Goal: Information Seeking & Learning: Learn about a topic

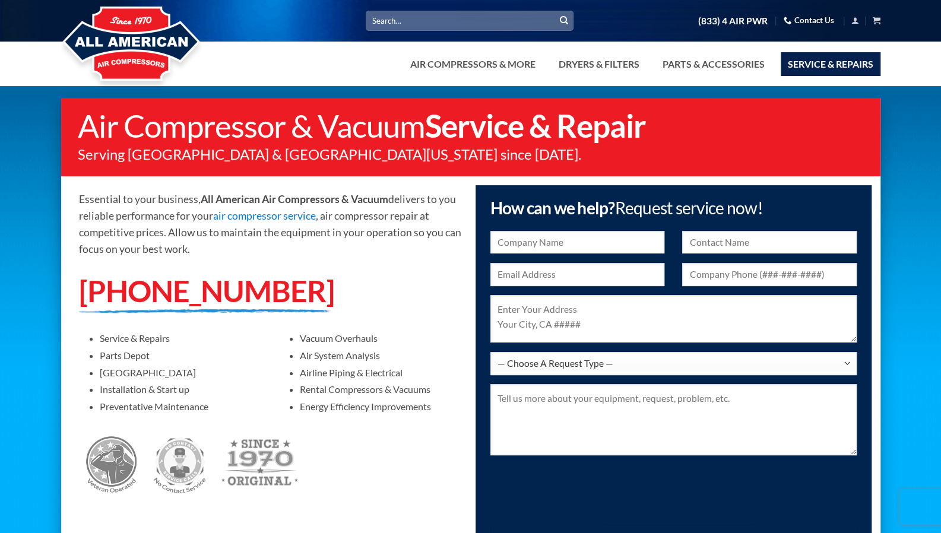
click at [142, 37] on img at bounding box center [131, 44] width 141 height 95
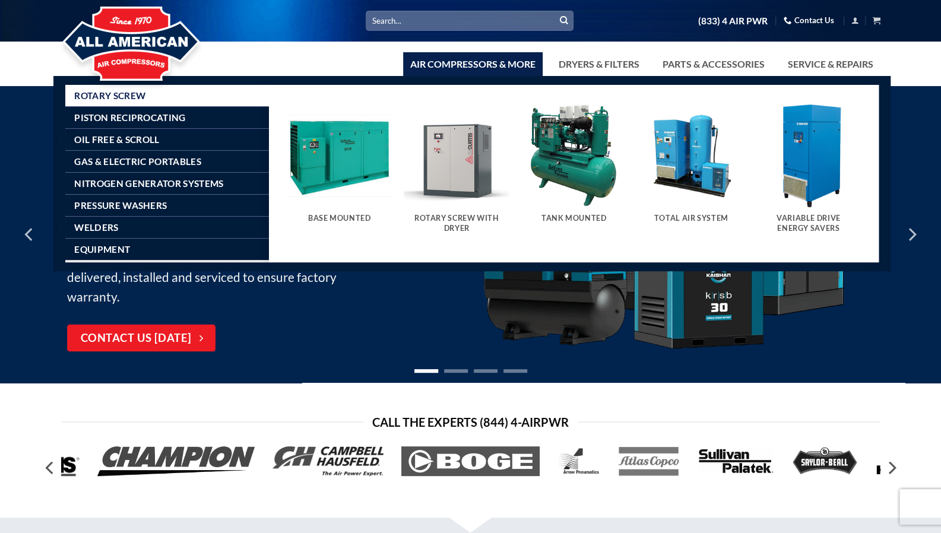
click at [459, 214] on h5 "Rotary Screw With Dryer" at bounding box center [457, 224] width 94 height 20
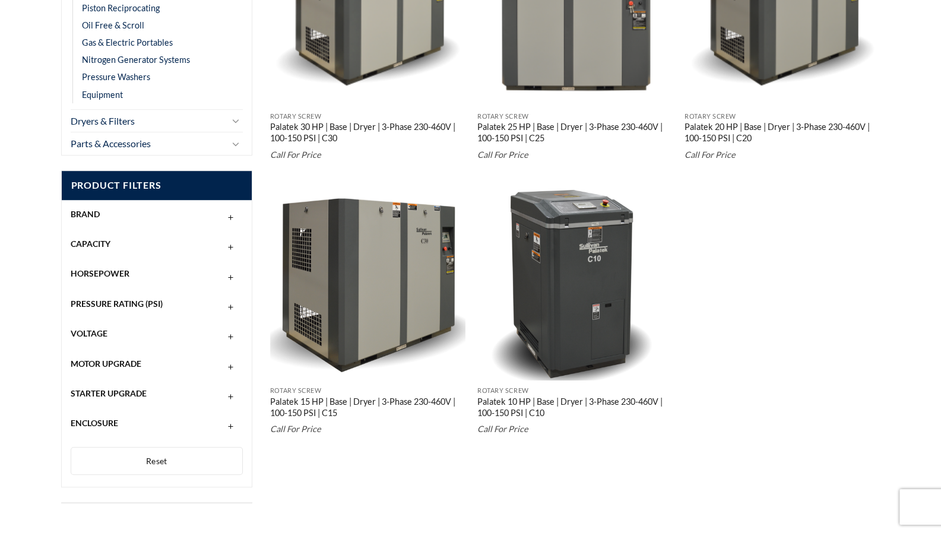
scroll to position [220, 0]
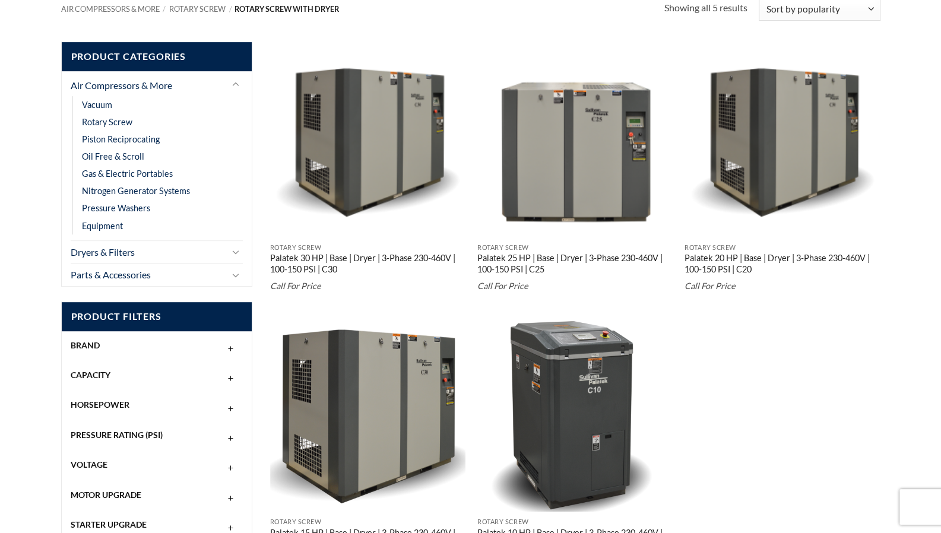
click at [24, 225] on main "Product Categories Air Compressors & More Vacuum Rotary Screw Piston Reciprocat…" at bounding box center [470, 345] width 941 height 643
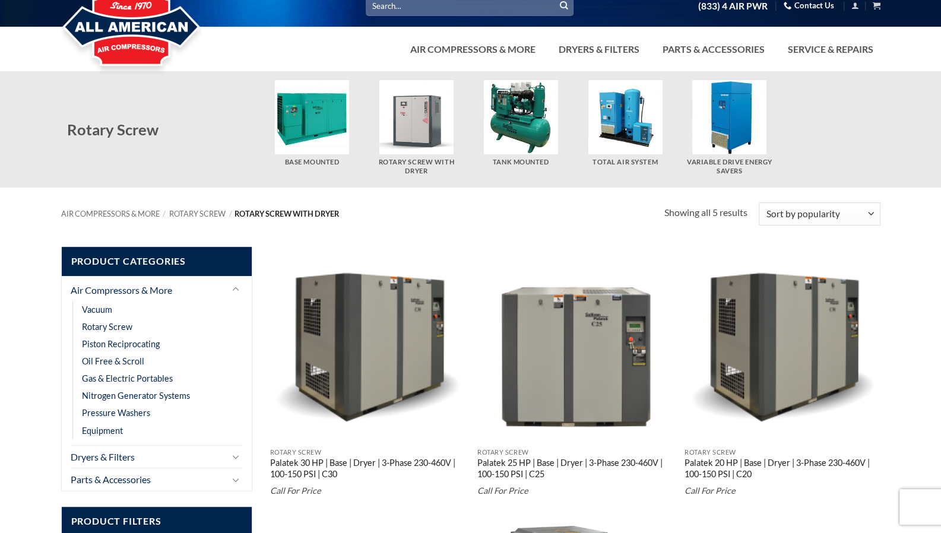
scroll to position [0, 0]
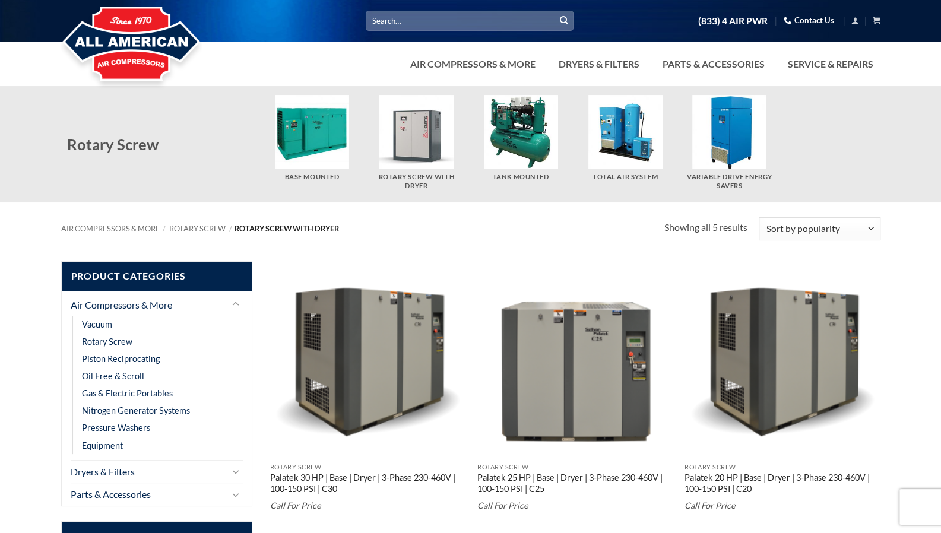
click at [318, 144] on img "Visit product category Base Mounted" at bounding box center [312, 132] width 74 height 74
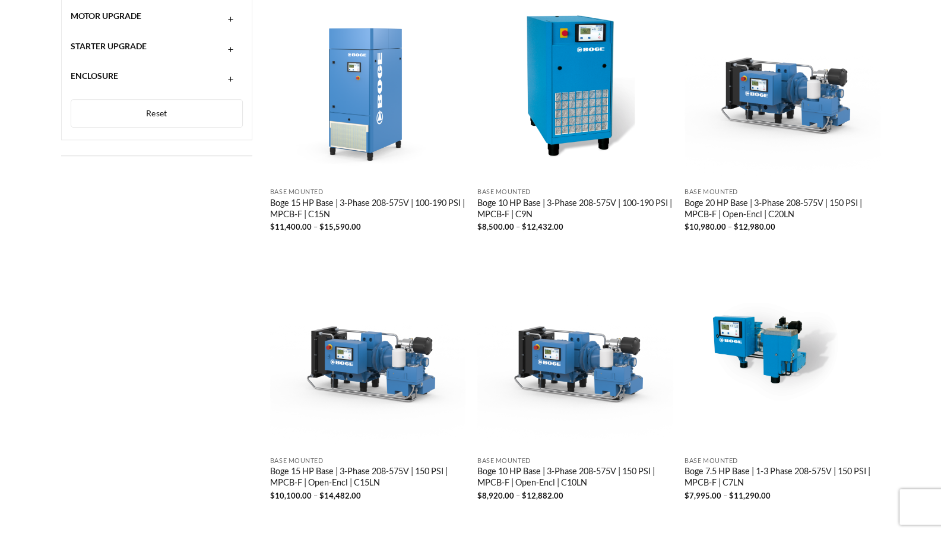
scroll to position [475, 0]
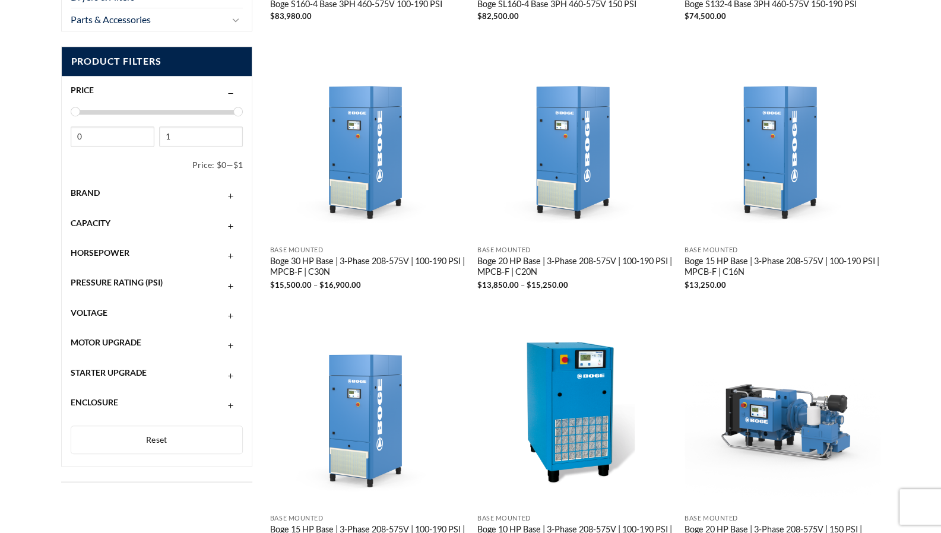
click at [234, 347] on button "button" at bounding box center [231, 342] width 14 height 9
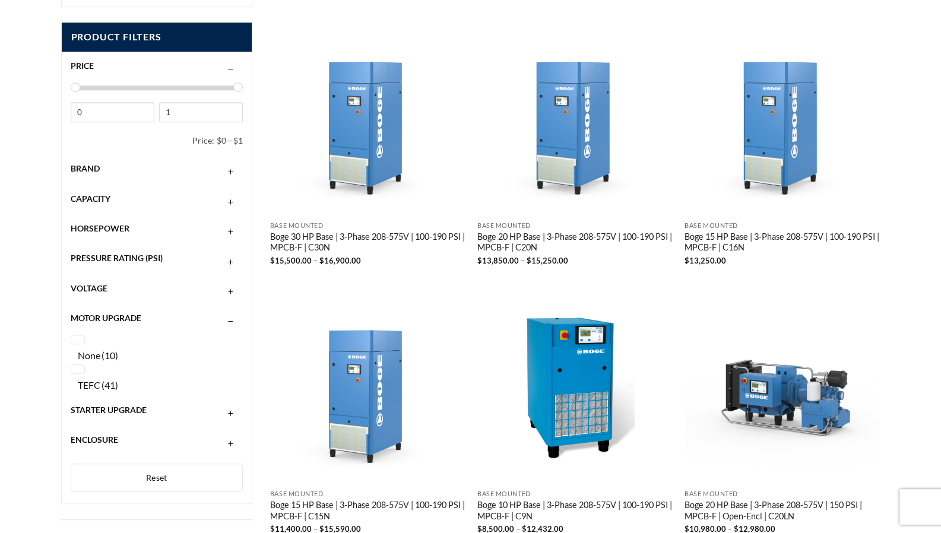
scroll to position [534, 0]
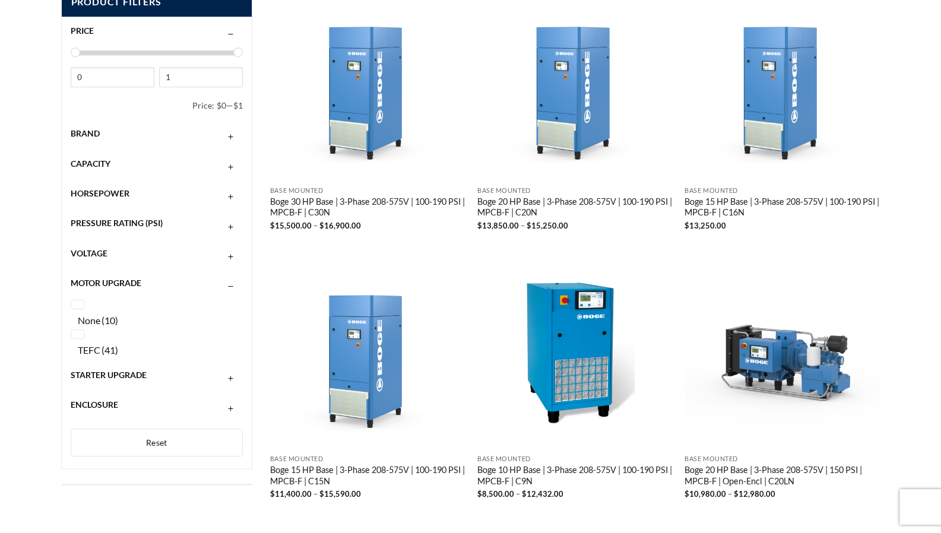
click at [232, 378] on button "button" at bounding box center [231, 374] width 14 height 9
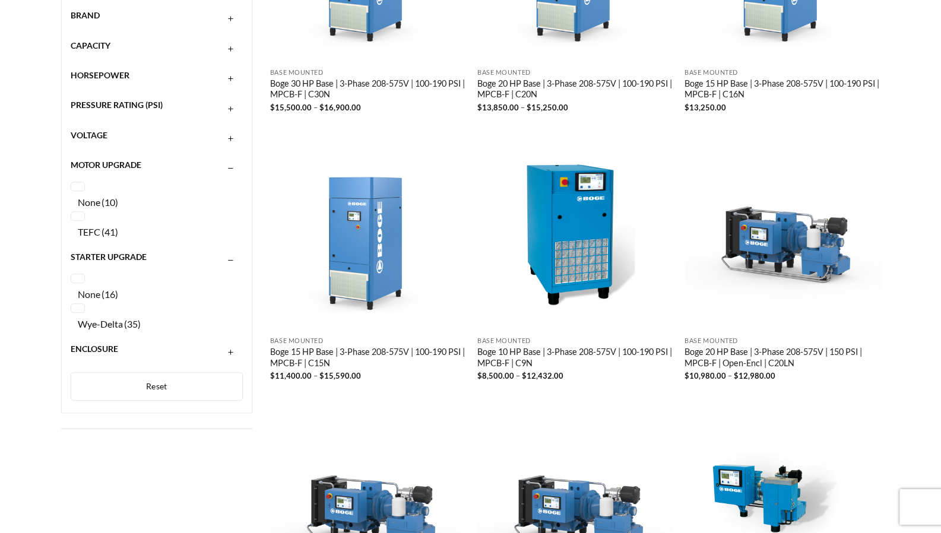
scroll to position [653, 0]
click at [233, 351] on button "button" at bounding box center [231, 348] width 14 height 9
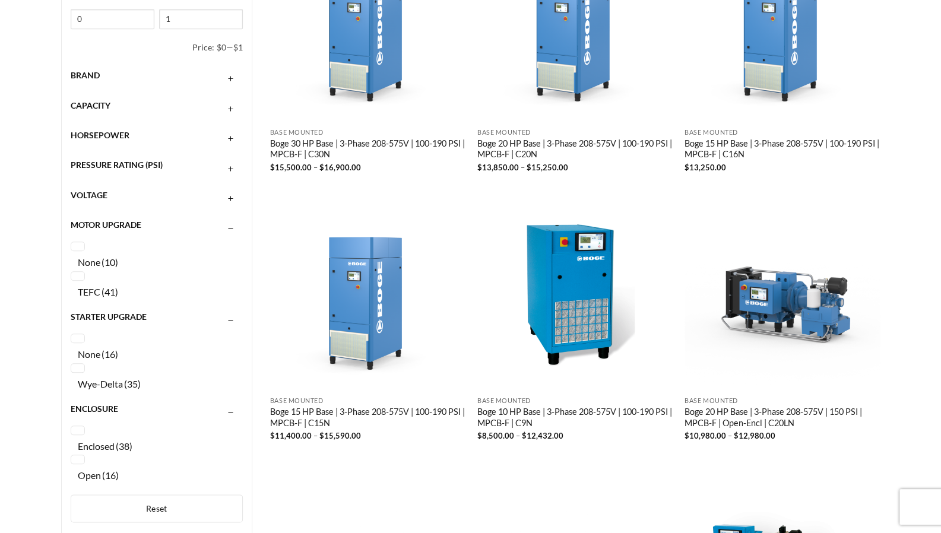
scroll to position [534, 0]
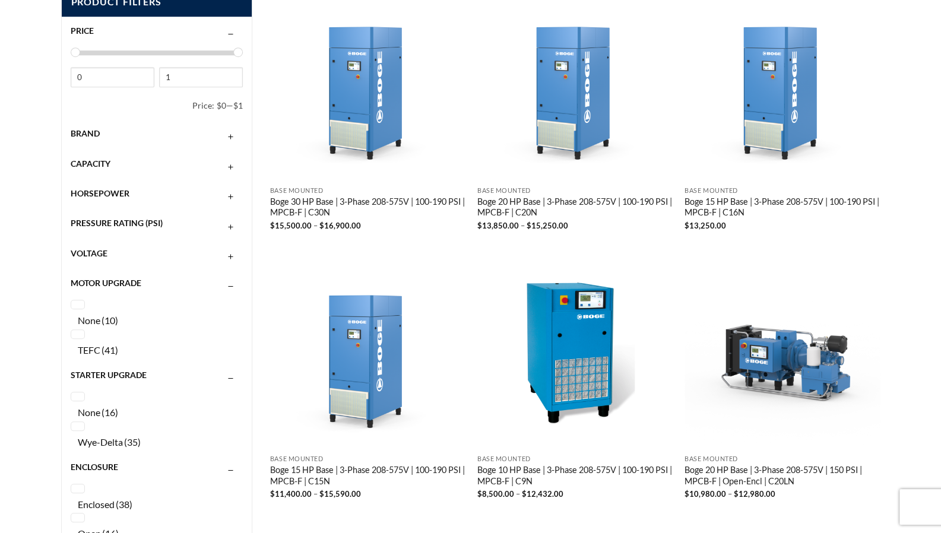
click at [230, 258] on button "button" at bounding box center [231, 253] width 14 height 9
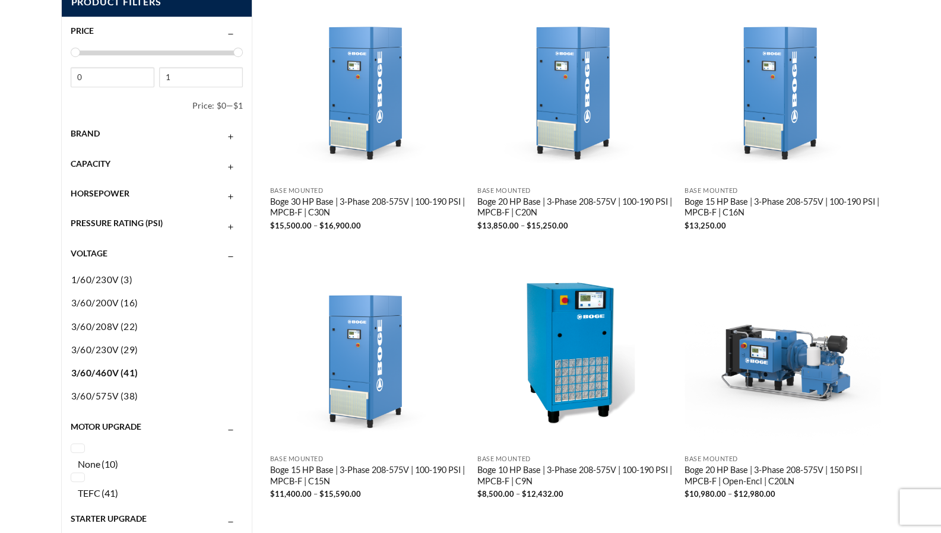
click at [97, 371] on span "3/60/460V" at bounding box center [95, 372] width 48 height 11
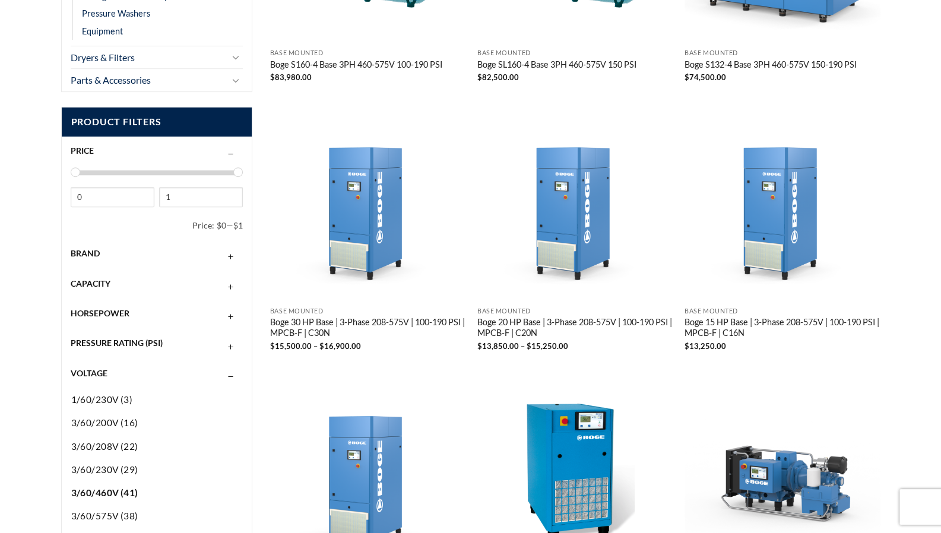
scroll to position [524, 0]
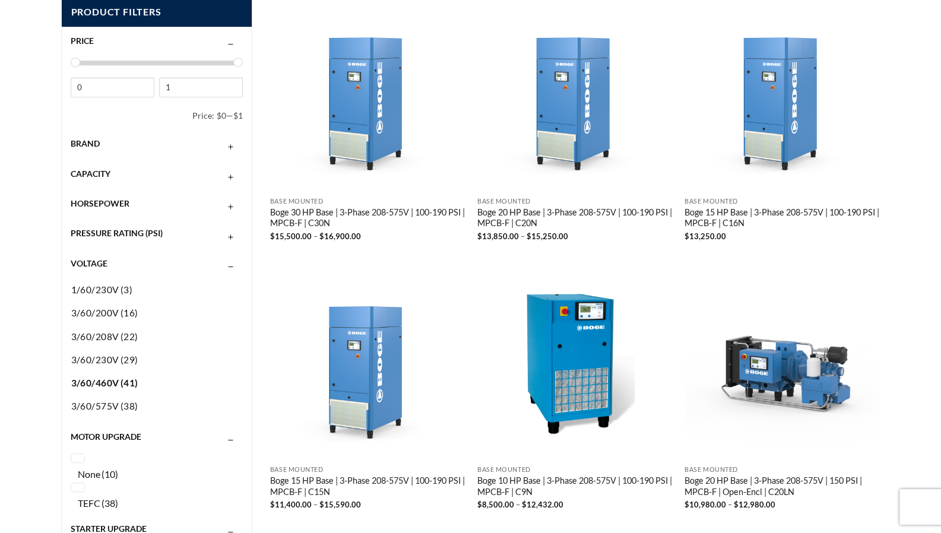
click at [230, 206] on button "button" at bounding box center [231, 203] width 14 height 9
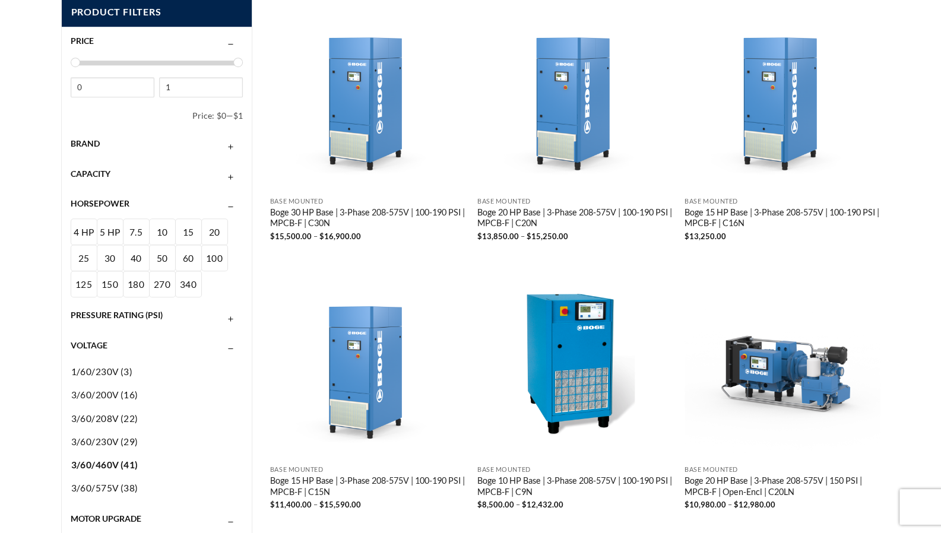
click at [231, 179] on button "button" at bounding box center [231, 173] width 14 height 9
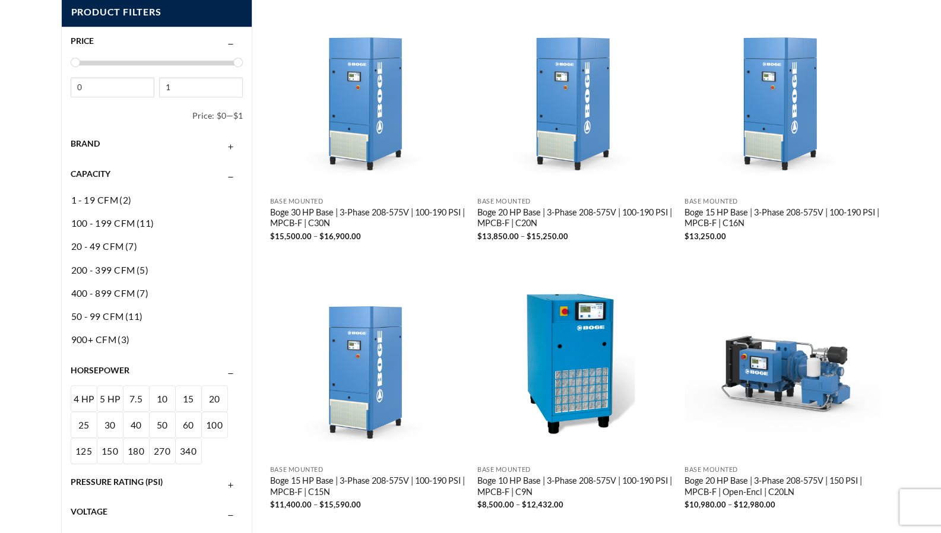
click at [233, 150] on div "Brand" at bounding box center [157, 143] width 173 height 23
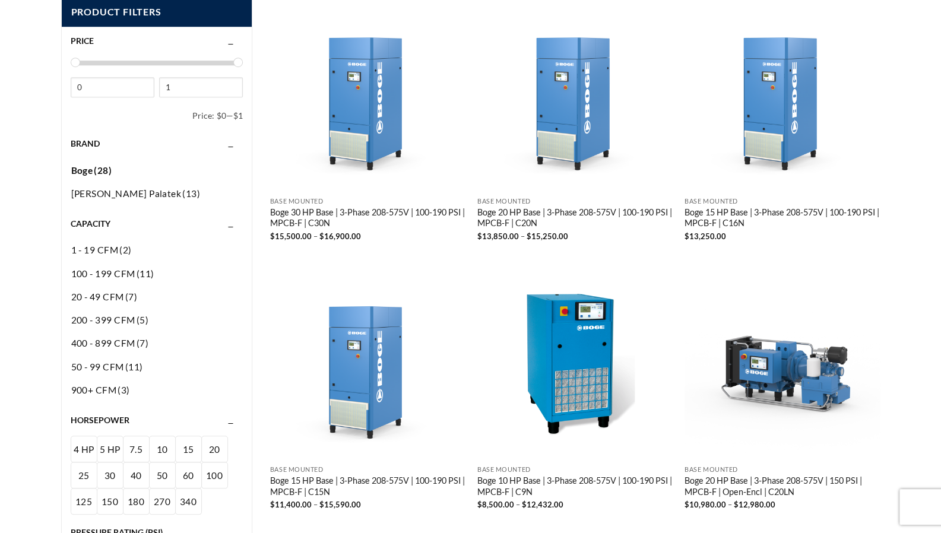
click at [84, 165] on span "Boge" at bounding box center [82, 170] width 22 height 11
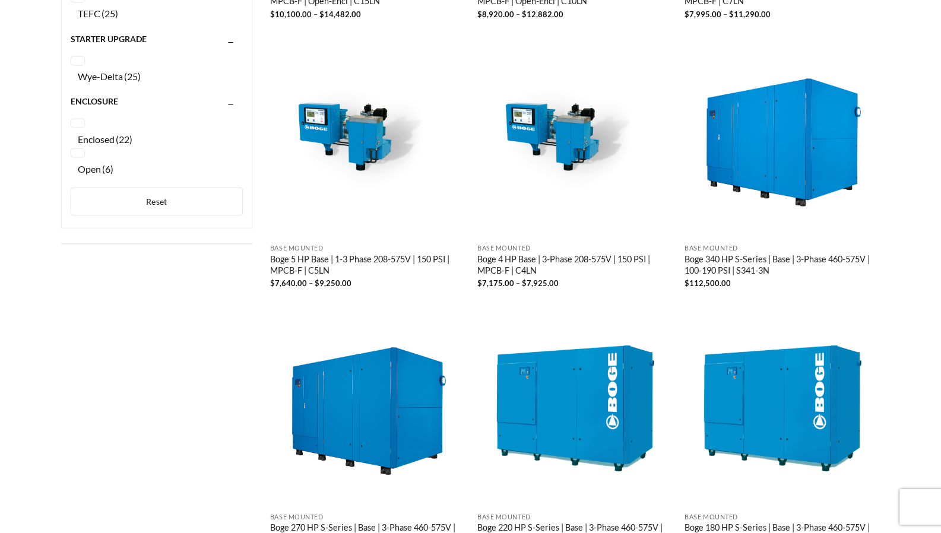
scroll to position [1296, 0]
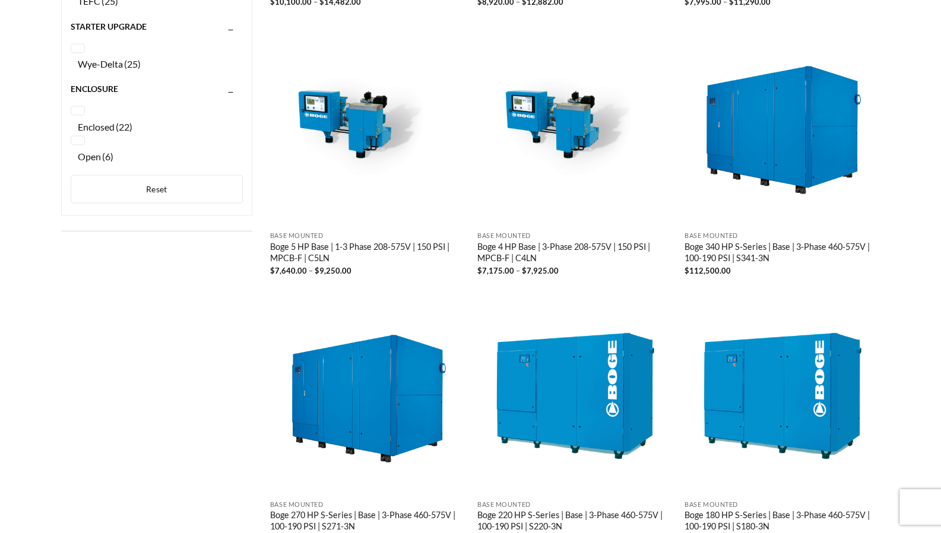
click at [158, 365] on div "Product Categories Air Compressors & More Vacuum Rotary Screw Piston Reciprocat…" at bounding box center [157, 190] width 210 height 2450
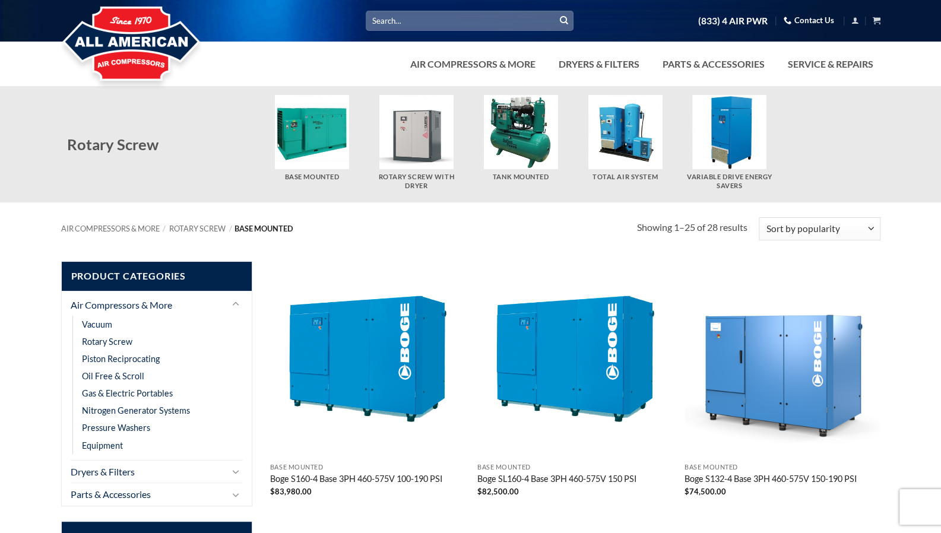
scroll to position [0, 0]
click at [741, 126] on img "Visit product category Variable Drive Energy Savers" at bounding box center [729, 132] width 74 height 74
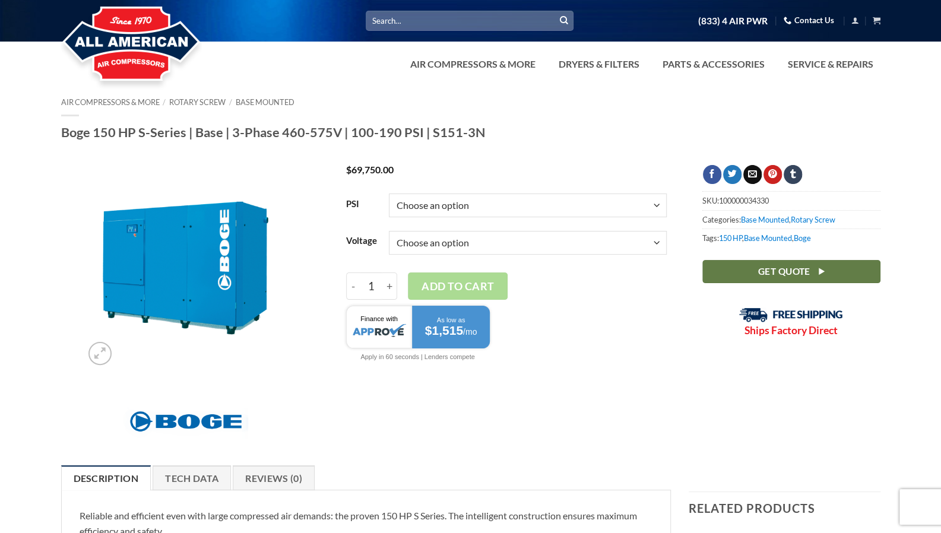
click at [570, 245] on select "Choose an option 3/60/460V 3/60/575V" at bounding box center [528, 243] width 278 height 24
click at [389, 231] on select "Choose an option 3/60/460V 3/60/575V" at bounding box center [528, 243] width 278 height 24
select select "3-60-460v"
click at [478, 202] on select "Choose an option 100 125 150 190" at bounding box center [528, 205] width 278 height 24
click at [389, 193] on select "Choose an option 100 125 150 190" at bounding box center [528, 205] width 278 height 24
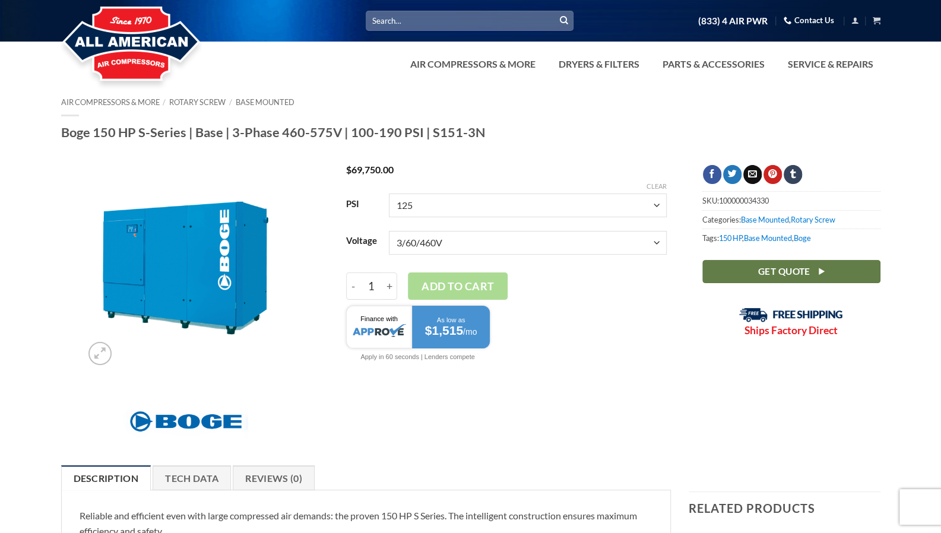
select select "125"
select select "3-60-460v"
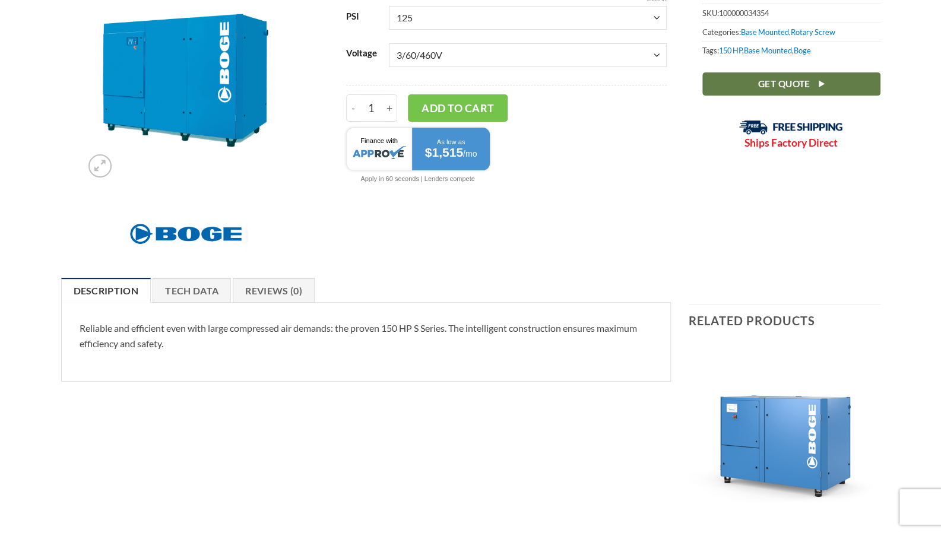
scroll to position [237, 0]
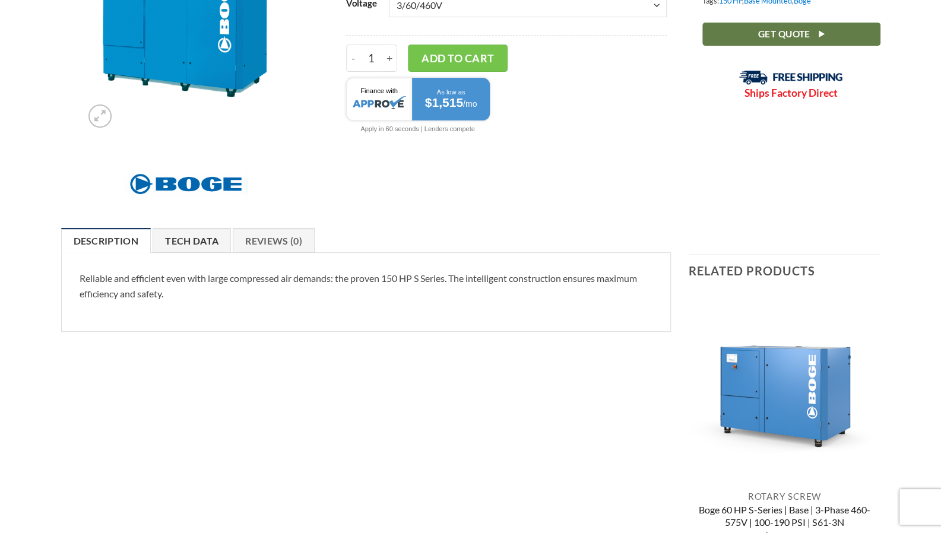
click at [197, 241] on link "Tech Data" at bounding box center [192, 240] width 78 height 25
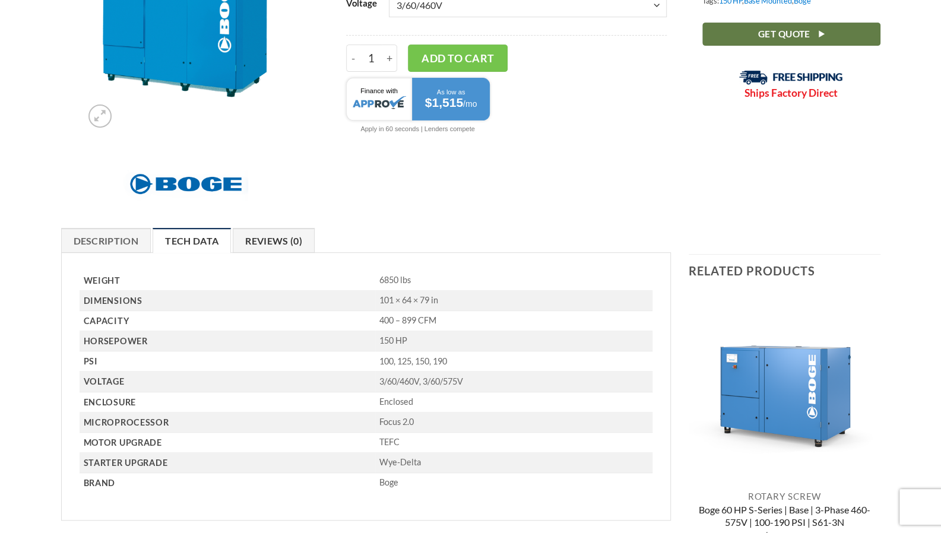
click at [272, 244] on link "Reviews (0)" at bounding box center [274, 240] width 82 height 25
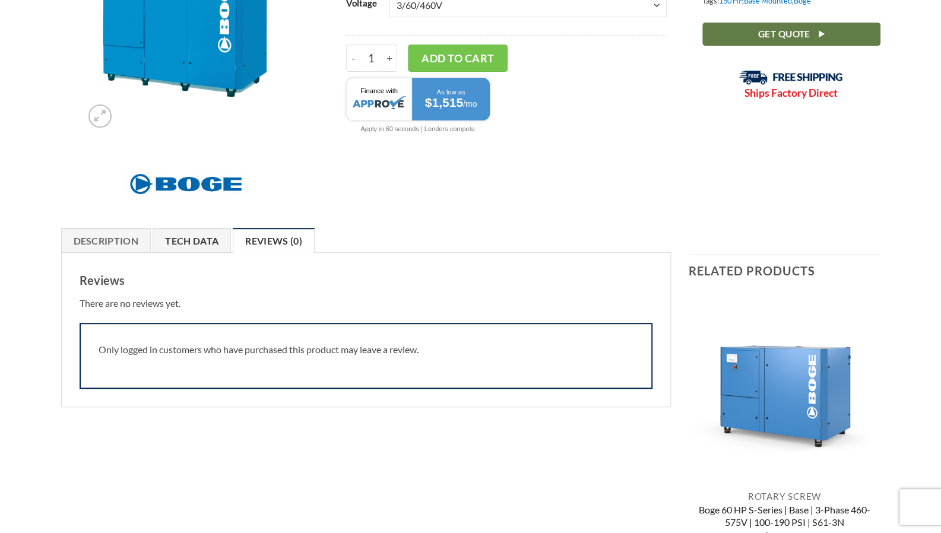
click at [180, 243] on link "Tech Data" at bounding box center [192, 240] width 78 height 25
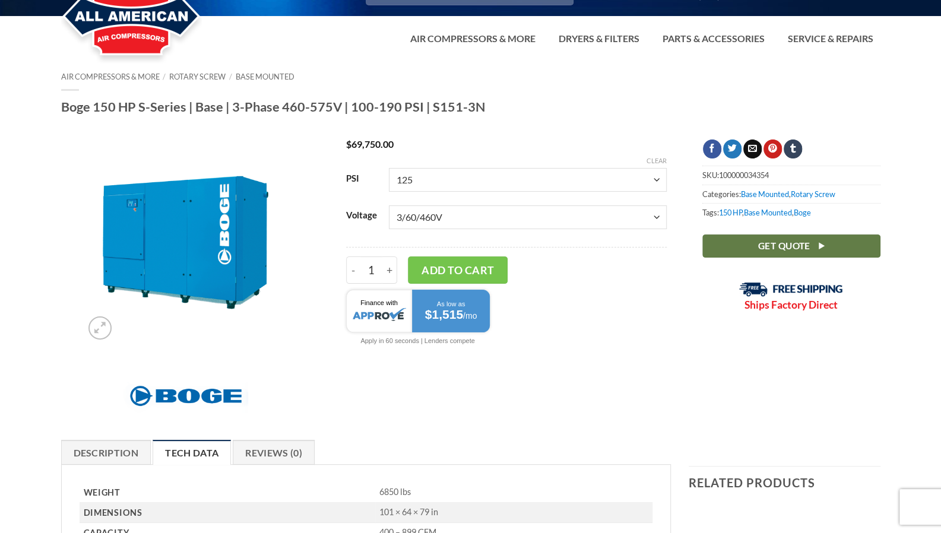
scroll to position [0, 0]
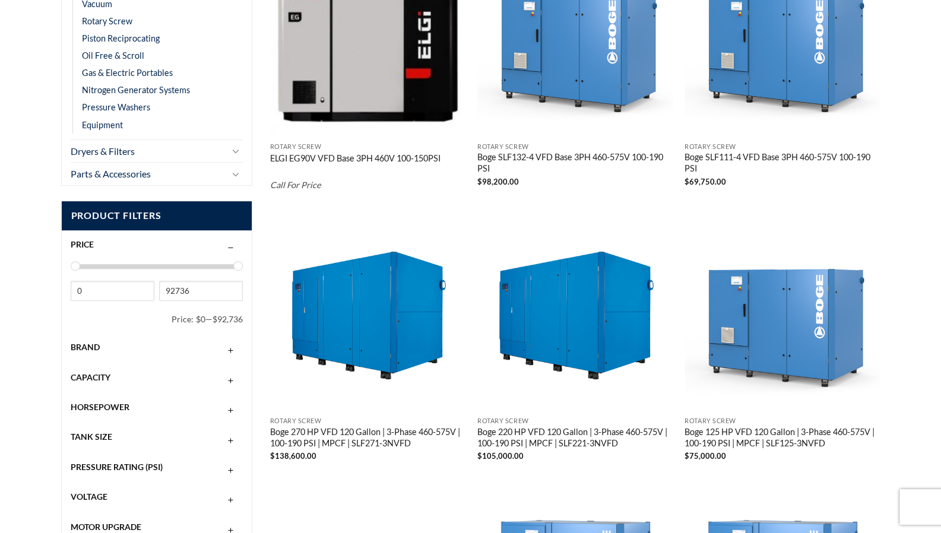
scroll to position [415, 0]
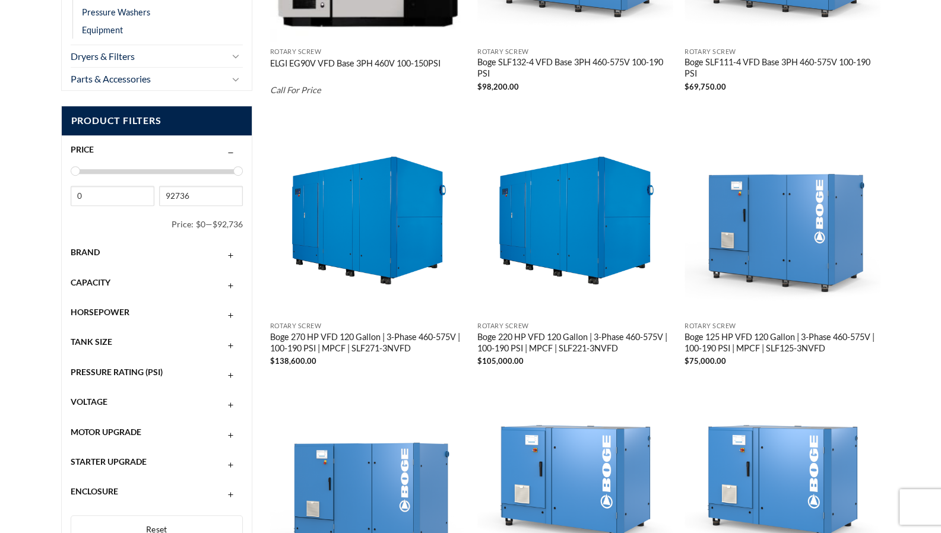
click at [228, 284] on button "button" at bounding box center [231, 282] width 14 height 9
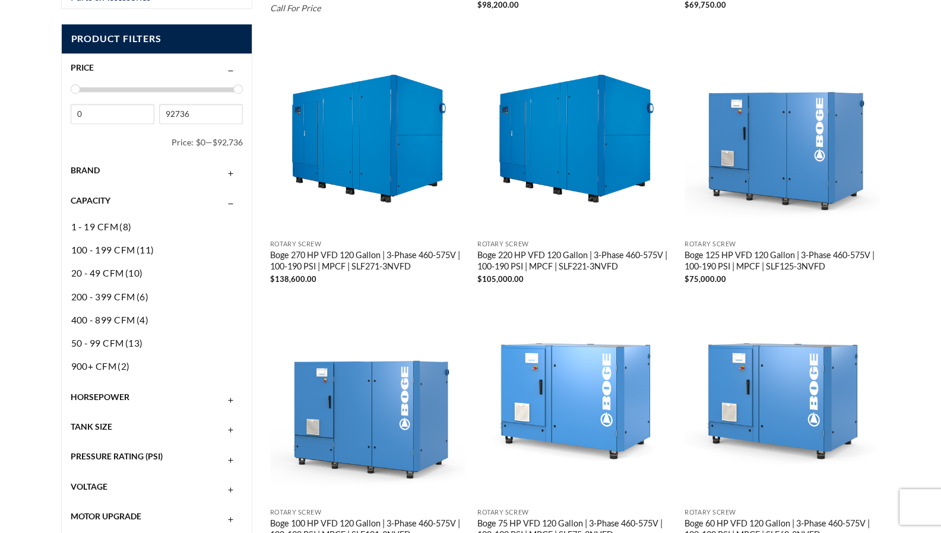
scroll to position [496, 0]
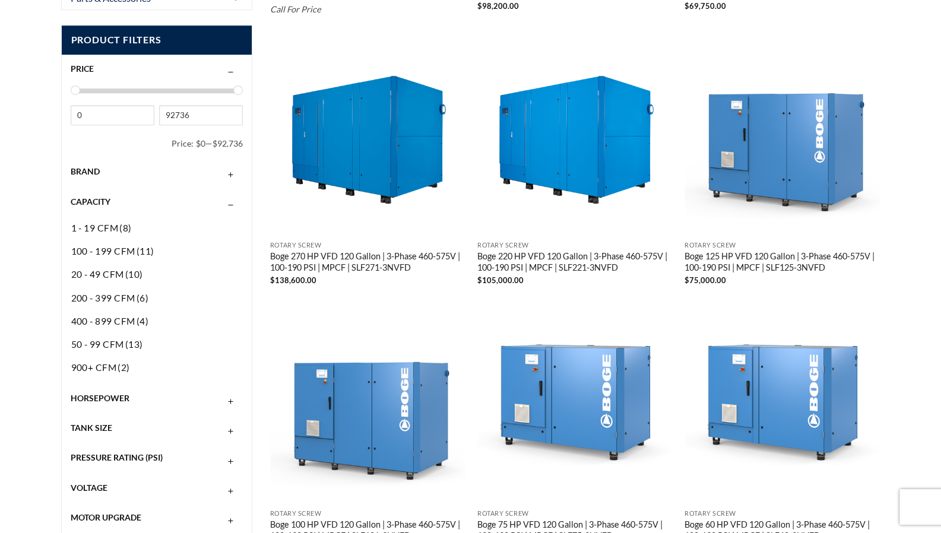
click at [587, 170] on img "Boge 220 HP VFD 120 Gallon | 3-Phase 460-575V | 100-190 PSI | MPCF | SLF221-3NV…" at bounding box center [575, 137] width 196 height 196
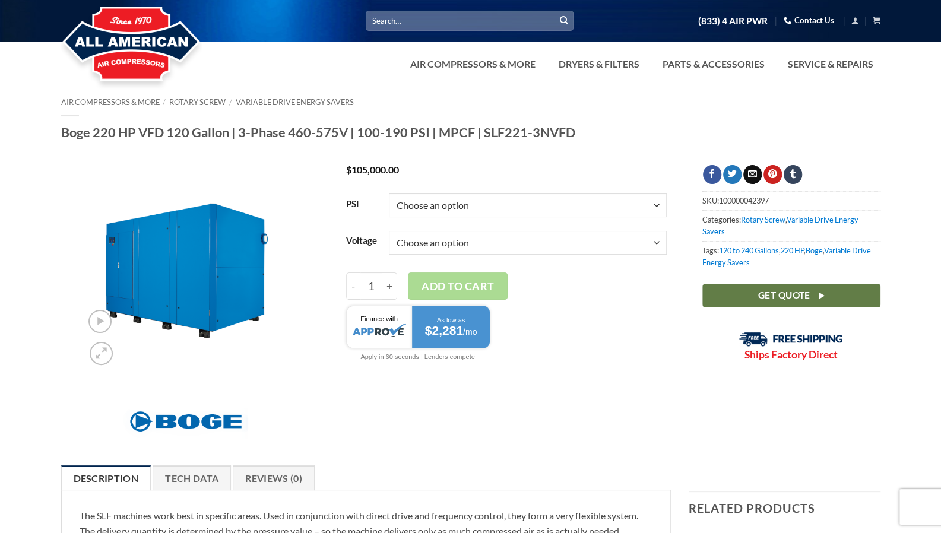
click at [522, 244] on select "Choose an option 3/60/460V 3/60/575V" at bounding box center [528, 243] width 278 height 24
click at [389, 231] on select "Choose an option 3/60/460V 3/60/575V" at bounding box center [528, 243] width 278 height 24
select select "3-60-460v"
click at [497, 206] on select "Choose an option 100 125 150 190" at bounding box center [528, 205] width 278 height 24
click at [389, 193] on select "Choose an option 100 125 150 190" at bounding box center [528, 205] width 278 height 24
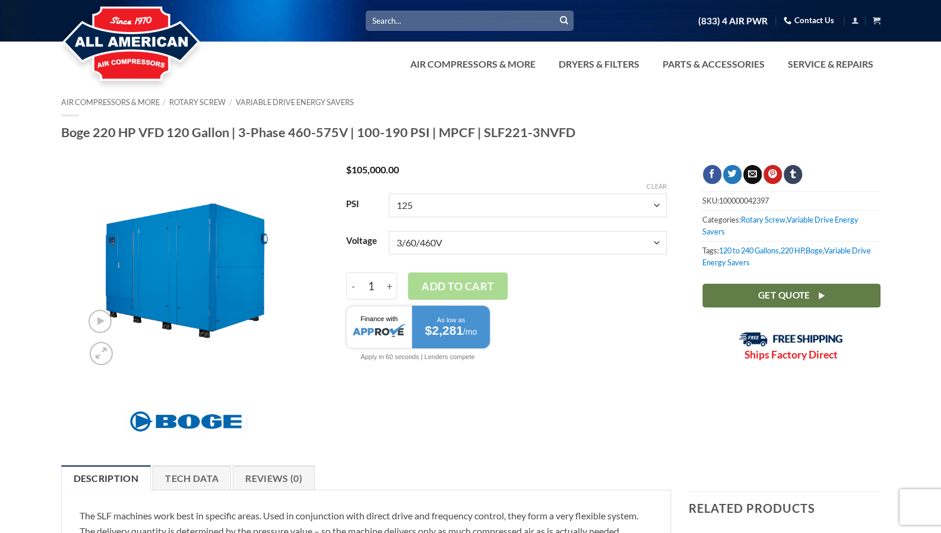
select select "125"
select select "3-60-460v"
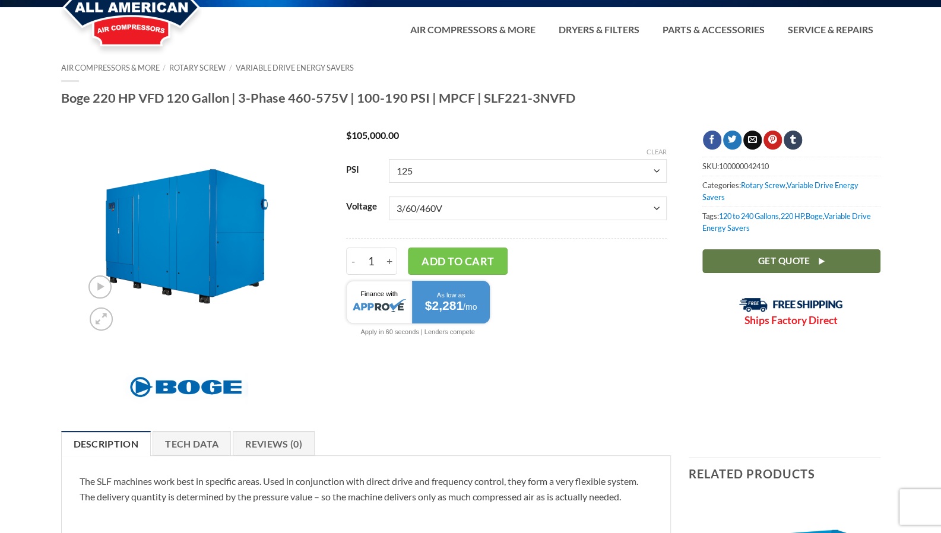
scroll to position [178, 0]
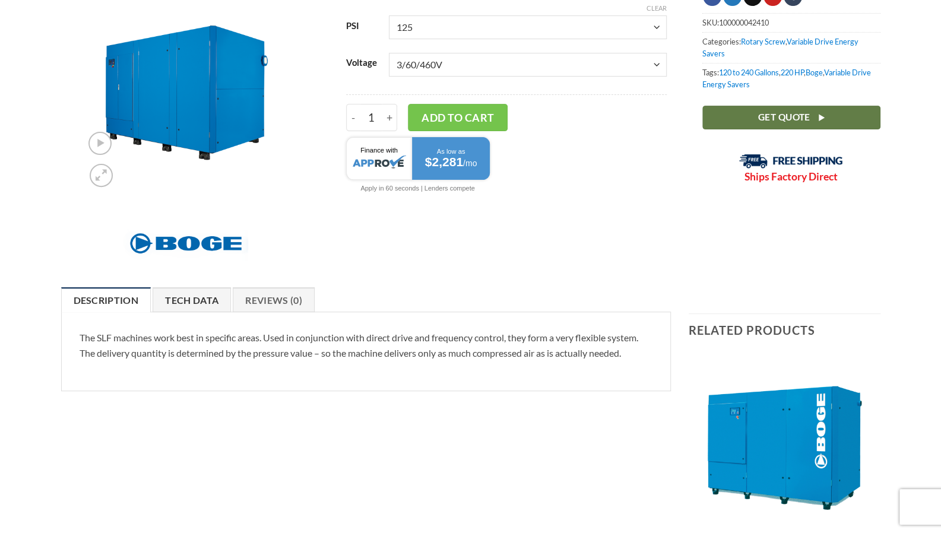
click at [202, 295] on link "Tech Data" at bounding box center [192, 299] width 78 height 25
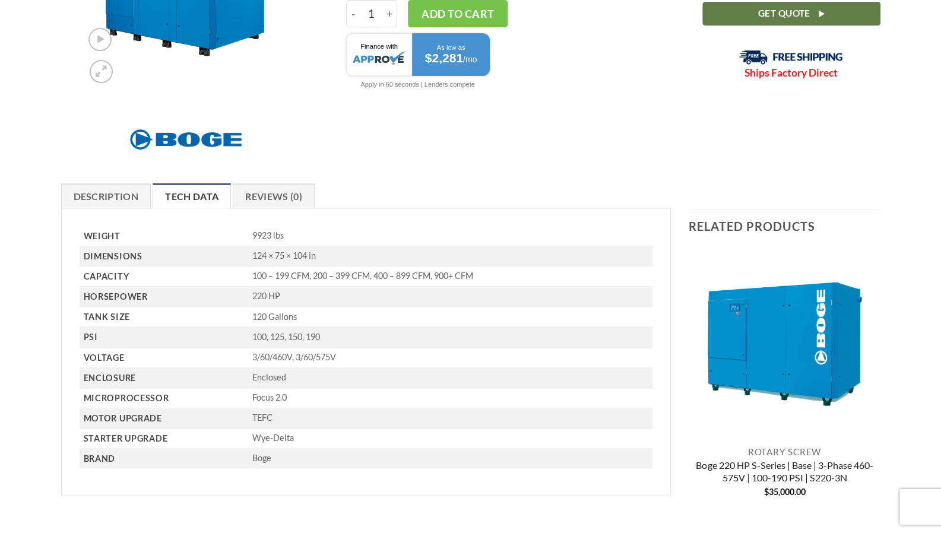
scroll to position [297, 0]
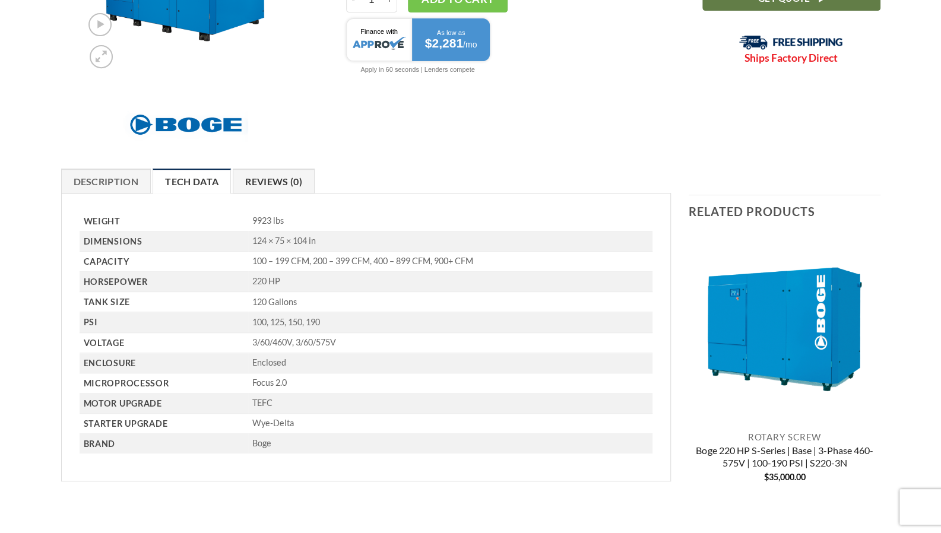
click at [281, 183] on link "Reviews (0)" at bounding box center [274, 181] width 82 height 25
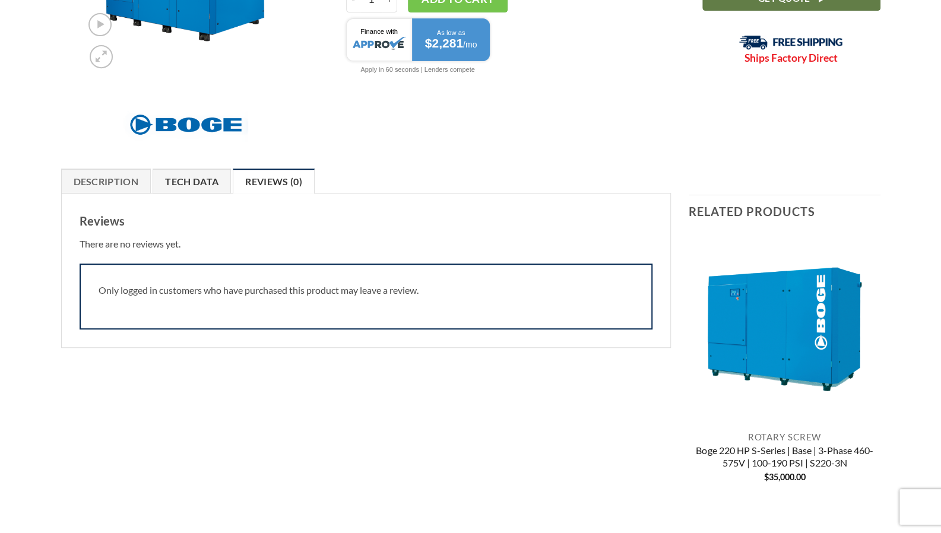
click at [203, 180] on link "Tech Data" at bounding box center [192, 181] width 78 height 25
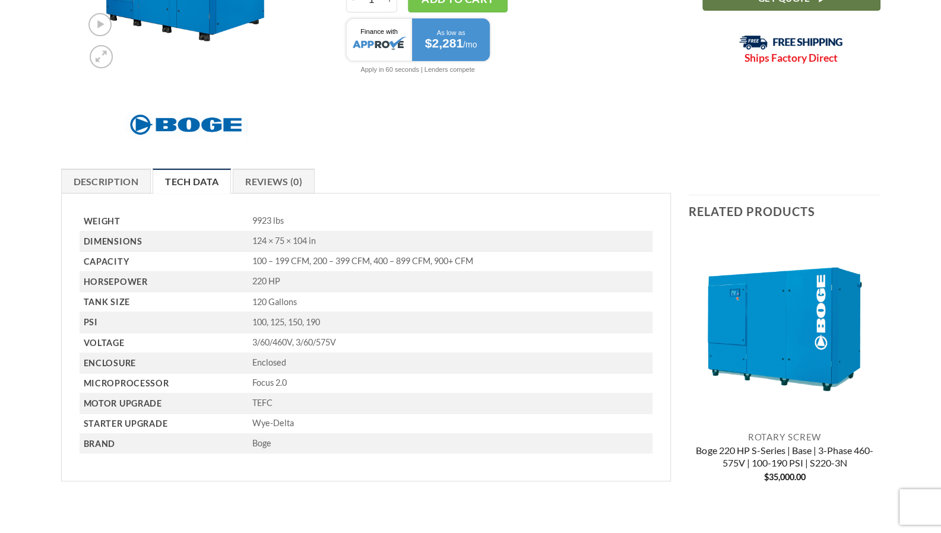
click at [127, 181] on link "Description" at bounding box center [106, 181] width 90 height 25
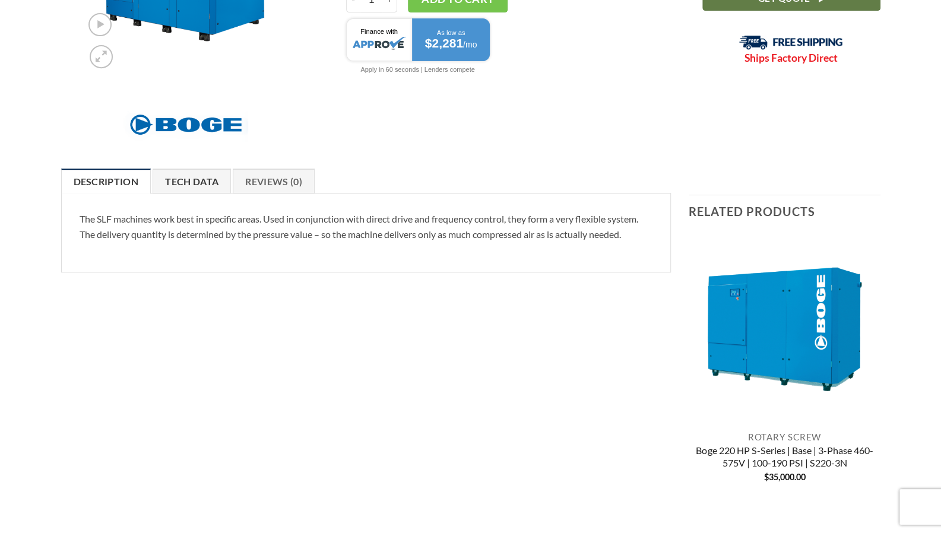
click at [172, 180] on link "Tech Data" at bounding box center [192, 181] width 78 height 25
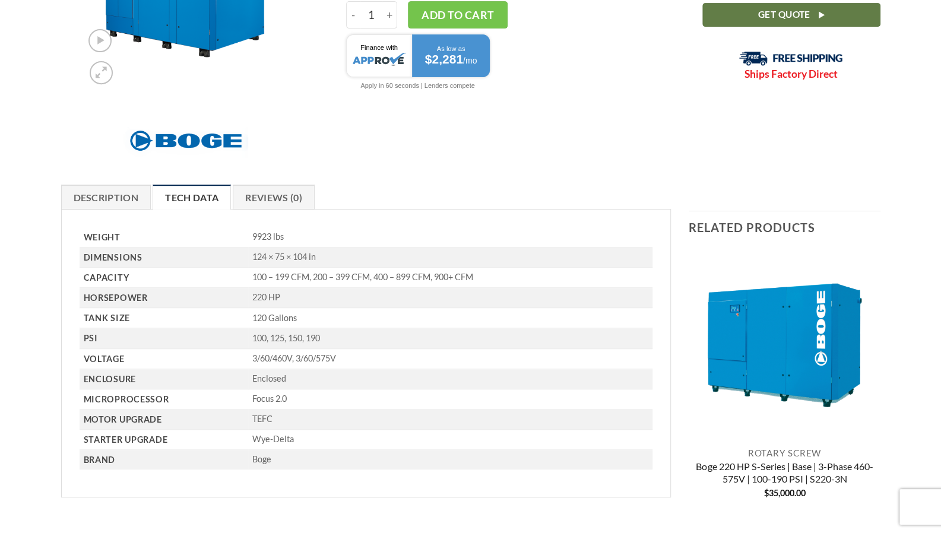
scroll to position [415, 0]
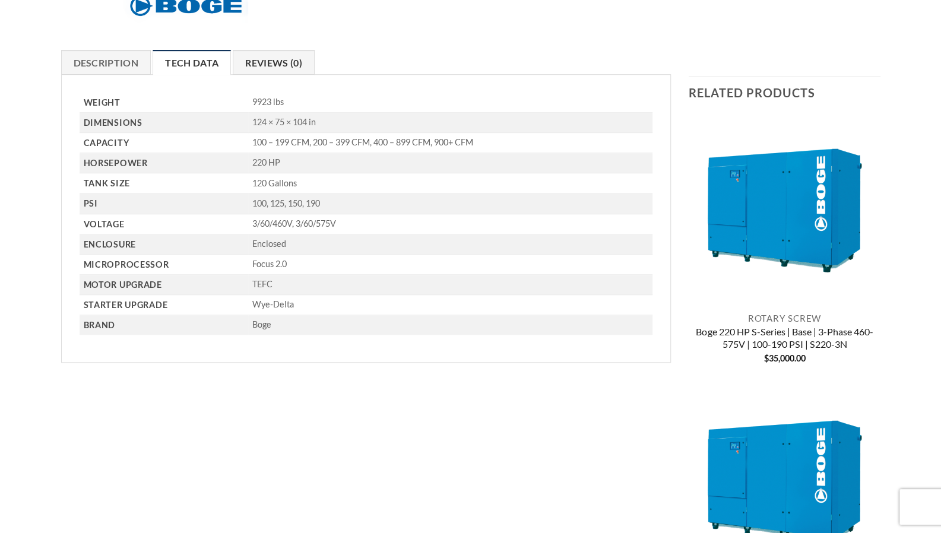
click at [259, 59] on link "Reviews (0)" at bounding box center [274, 62] width 82 height 25
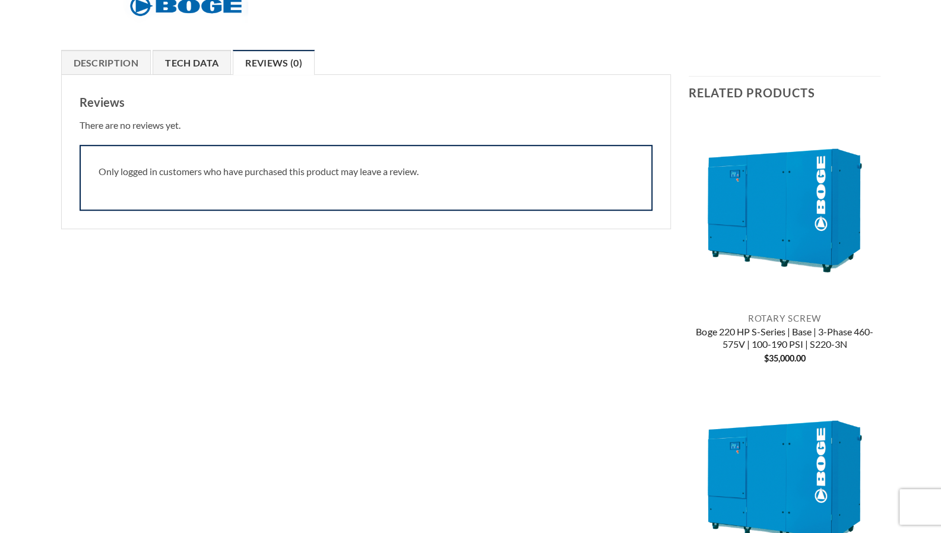
click at [205, 64] on link "Tech Data" at bounding box center [192, 62] width 78 height 25
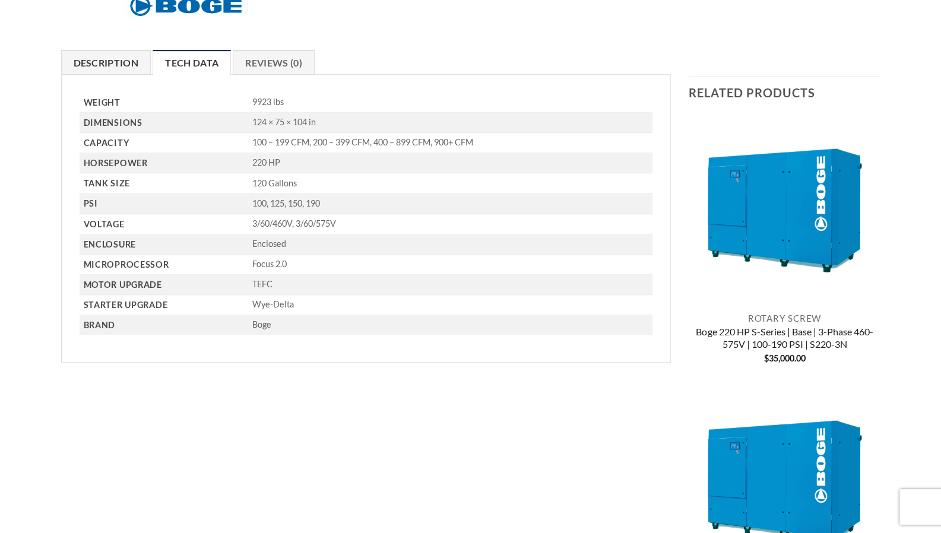
click at [107, 58] on link "Description" at bounding box center [106, 62] width 90 height 25
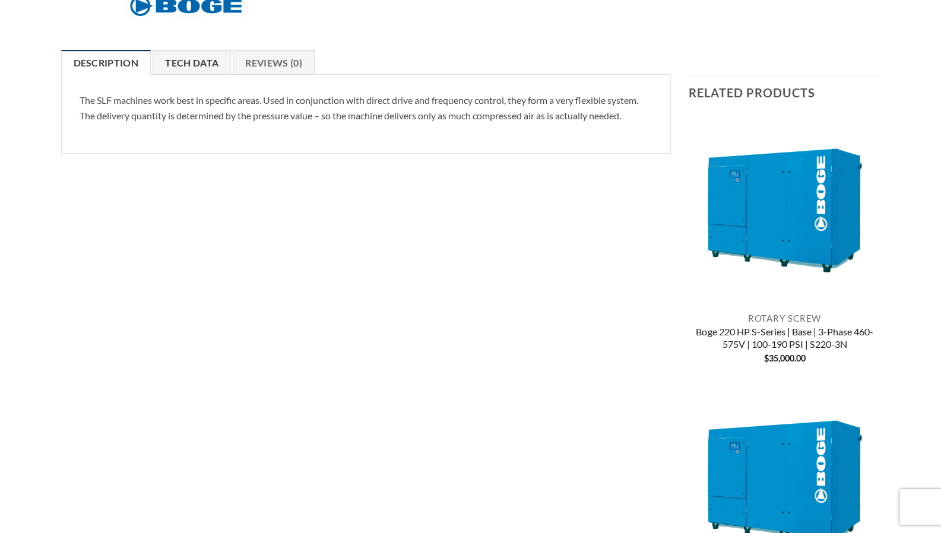
click at [182, 61] on link "Tech Data" at bounding box center [192, 62] width 78 height 25
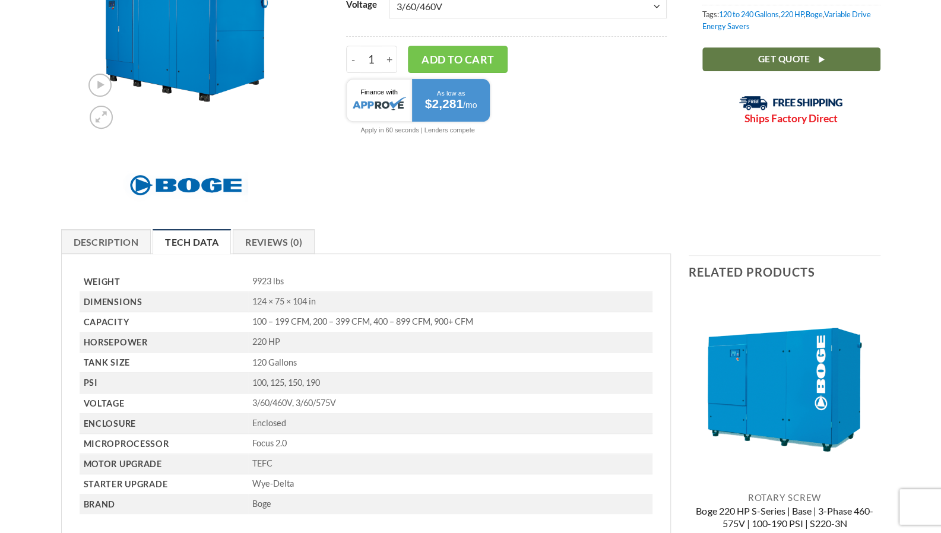
scroll to position [237, 0]
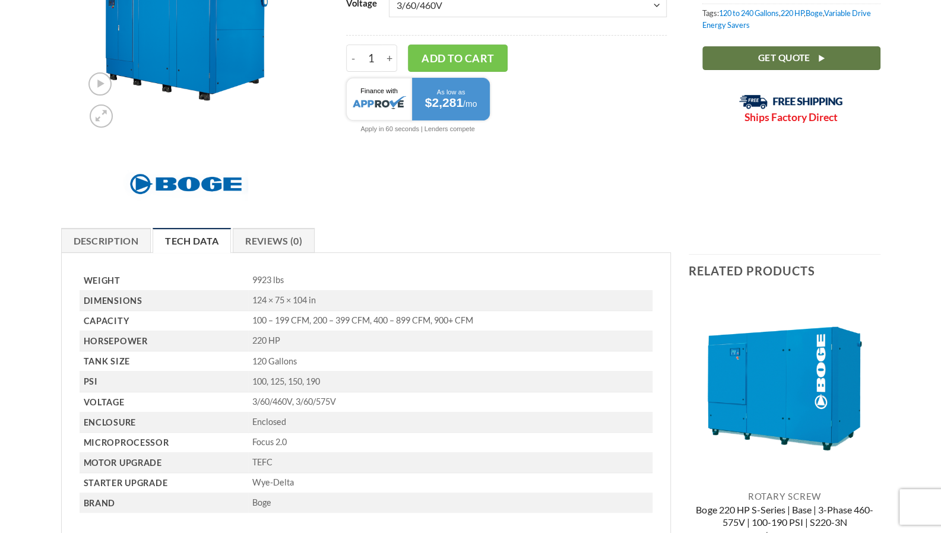
click at [107, 247] on link "Description" at bounding box center [106, 240] width 90 height 25
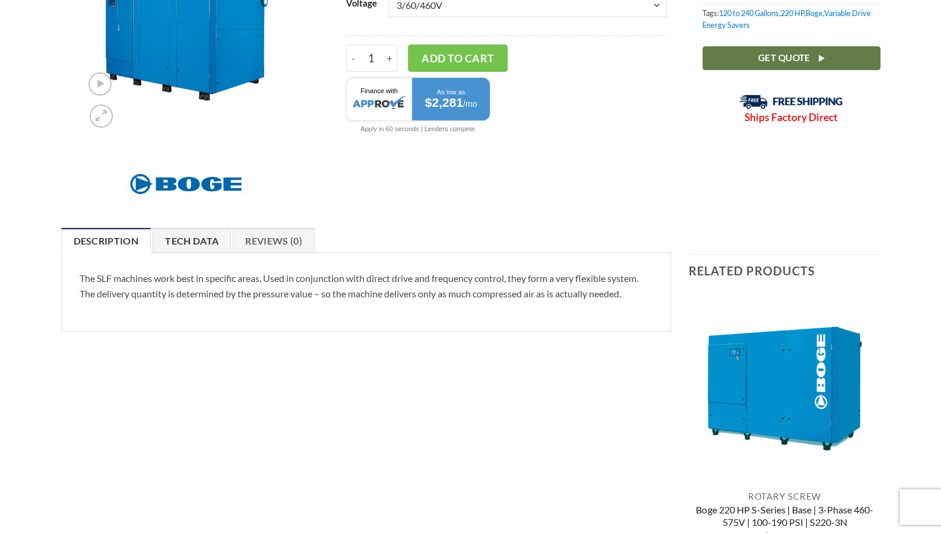
click at [178, 238] on link "Tech Data" at bounding box center [192, 240] width 78 height 25
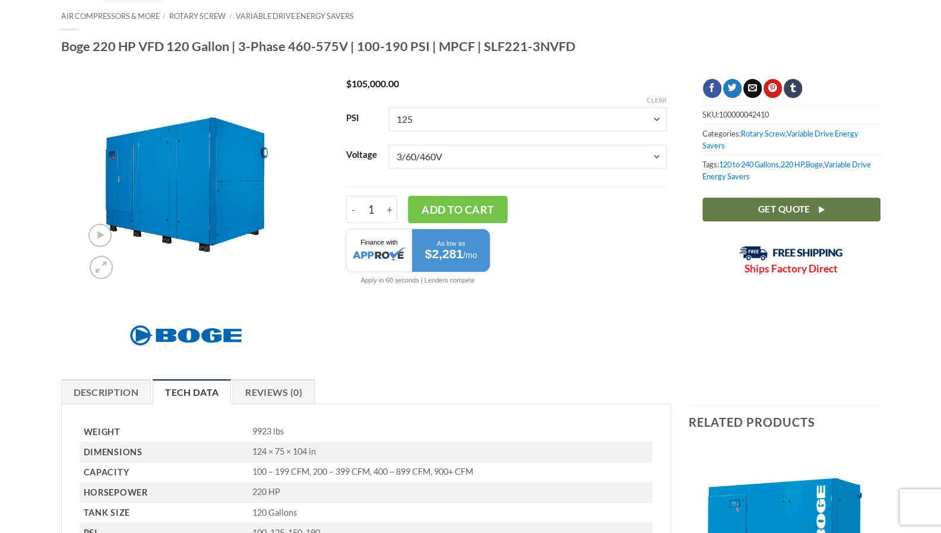
scroll to position [0, 0]
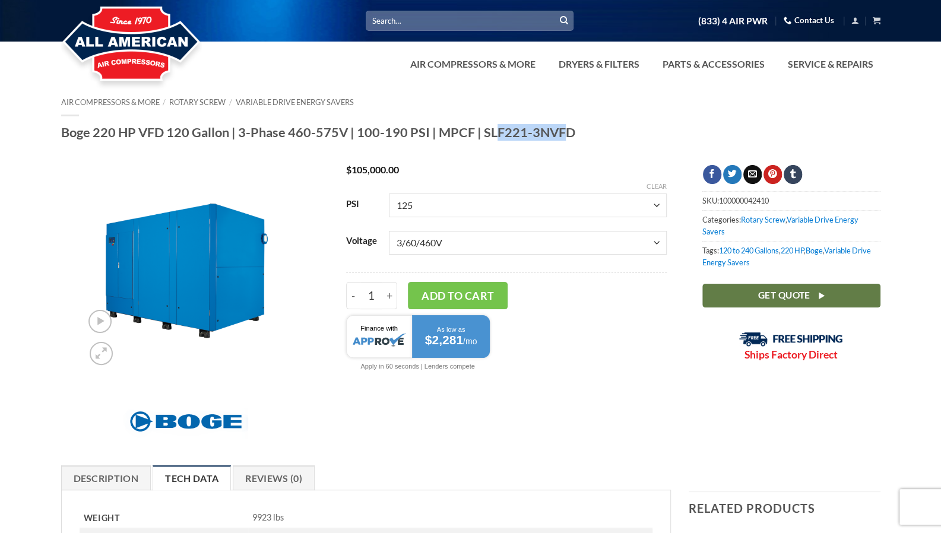
drag, startPoint x: 482, startPoint y: 134, endPoint x: 543, endPoint y: 135, distance: 61.1
click at [543, 135] on h1 "Boge 220 HP VFD 120 Gallon | 3-Phase 460-575V | 100-190 PSI | MPCF | SLF221-3NV…" at bounding box center [470, 132] width 819 height 17
copy h1 "SLF221-3N"
